Goal: Task Accomplishment & Management: Use online tool/utility

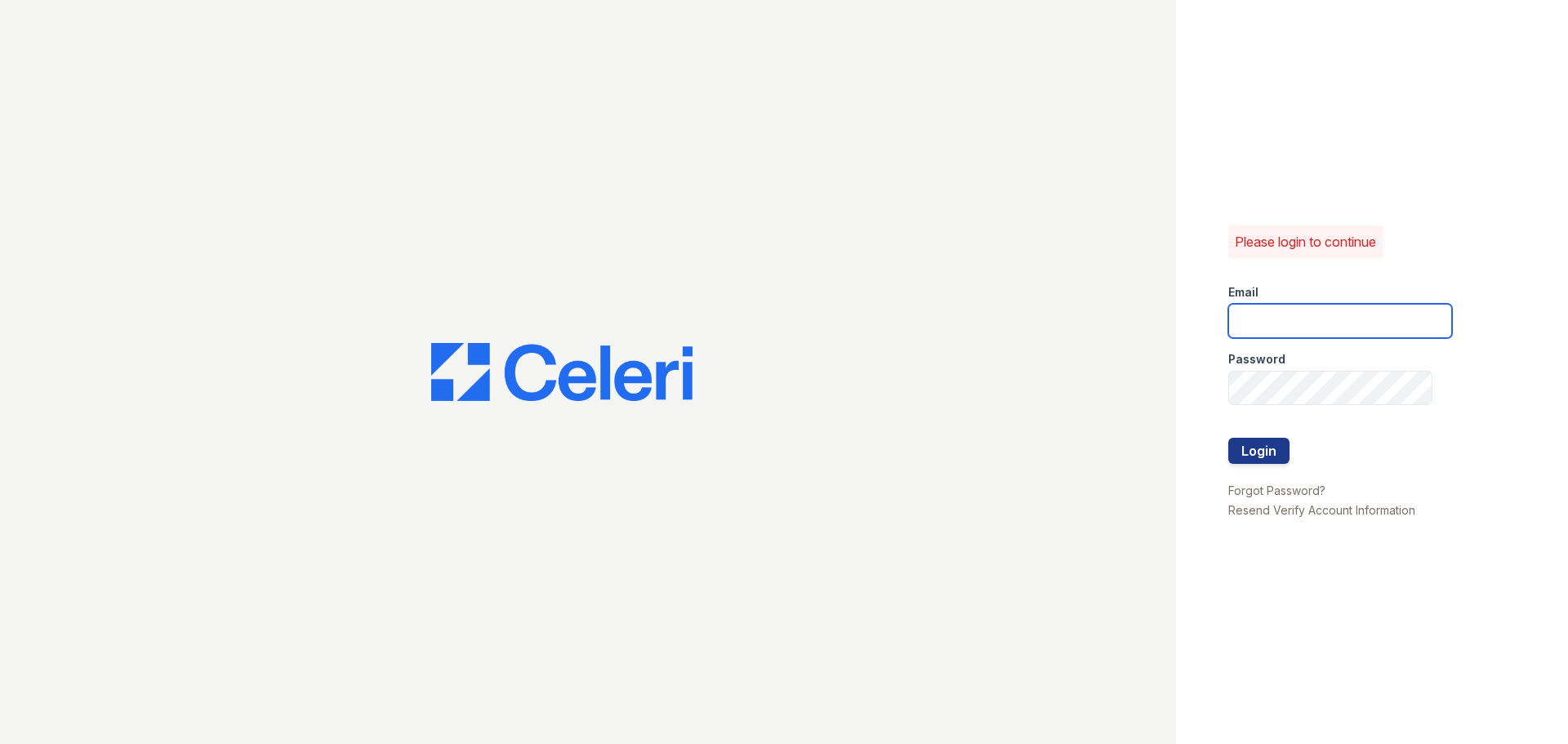
type input "[DOMAIN_NAME][EMAIL_ADDRESS][DOMAIN_NAME]"
click at [1270, 453] on button "Login" at bounding box center [1259, 450] width 61 height 26
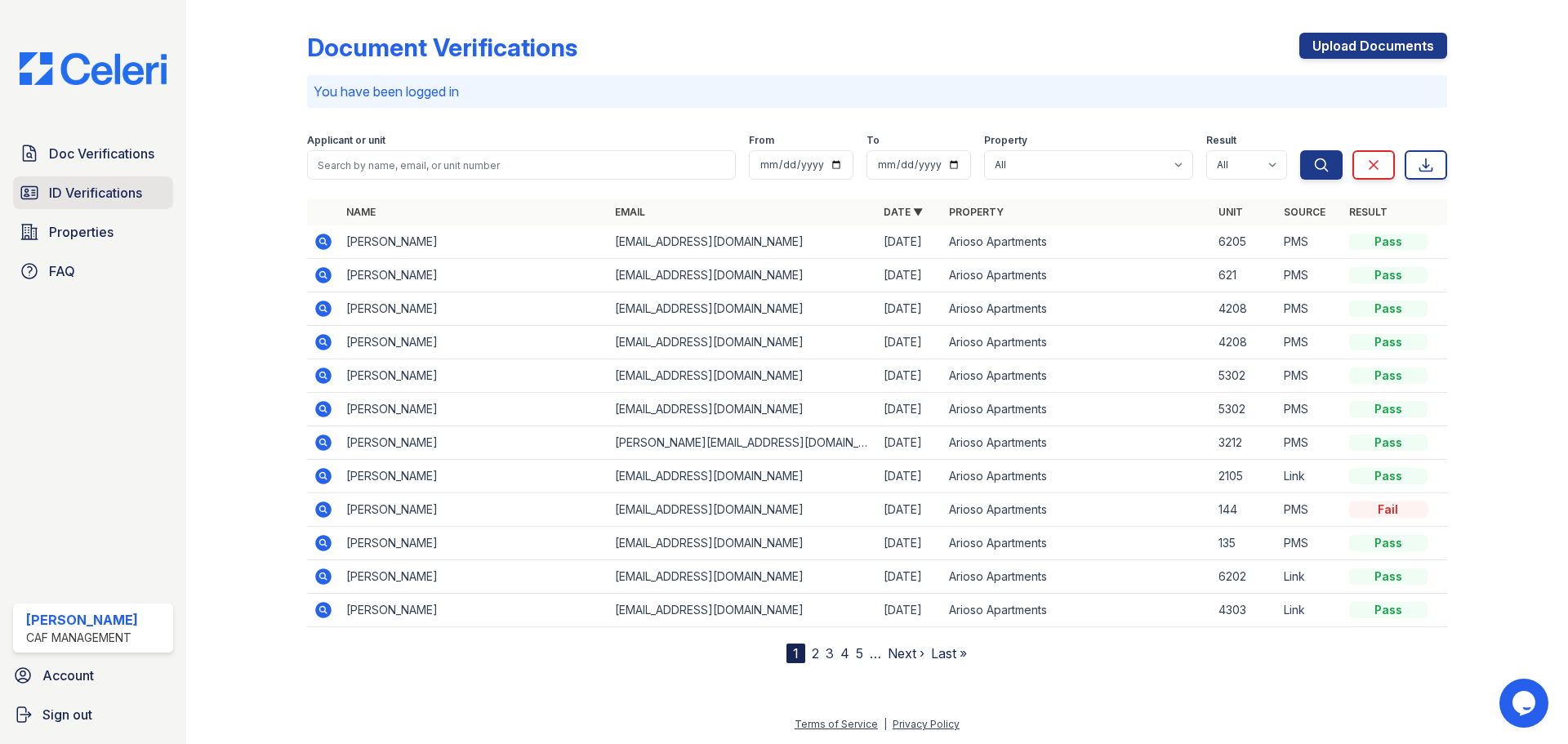
click at [75, 189] on span "ID Verifications" at bounding box center [95, 193] width 93 height 20
